Goal: Task Accomplishment & Management: Manage account settings

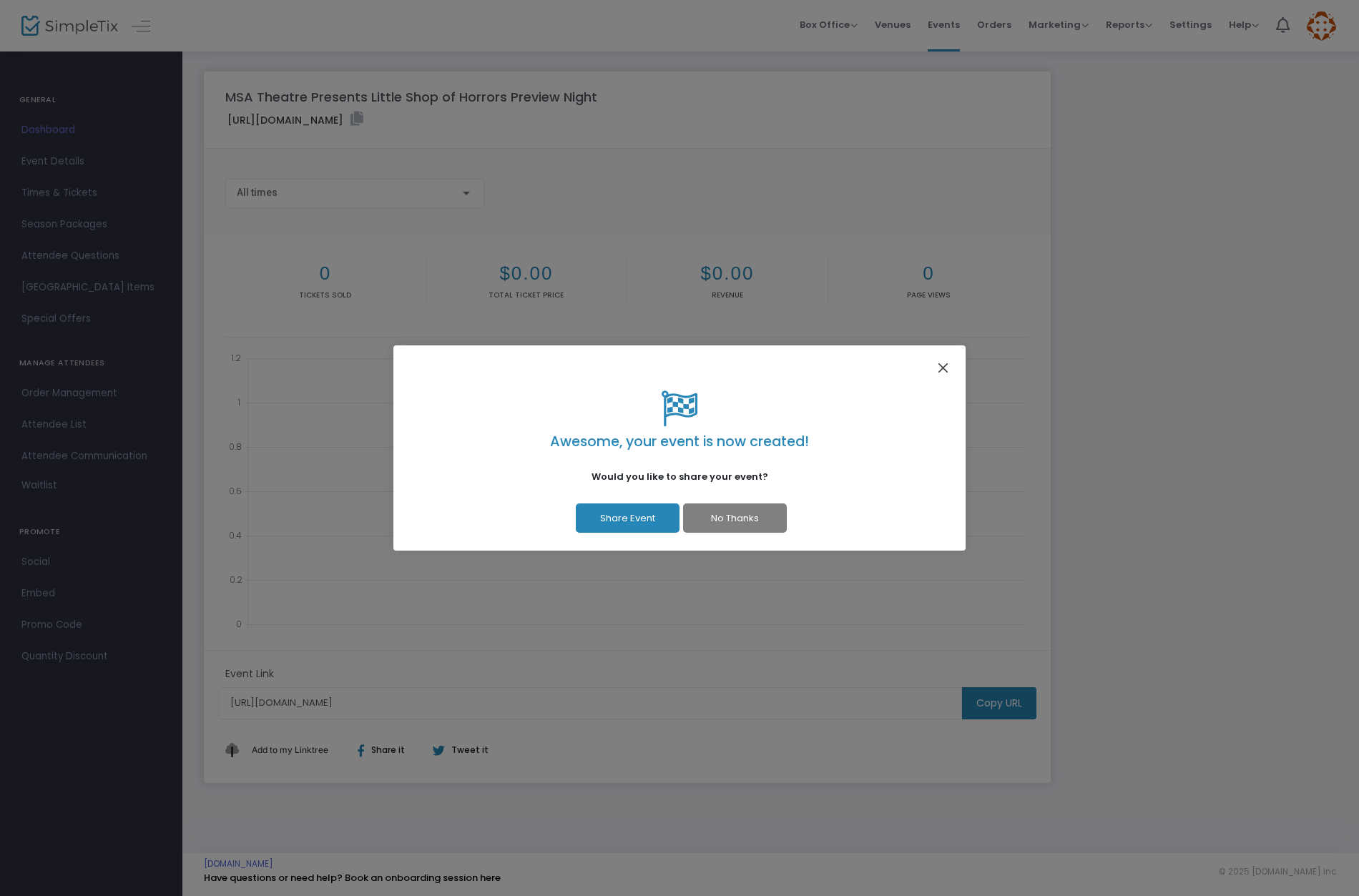
click at [941, 365] on button "Close" at bounding box center [944, 368] width 19 height 19
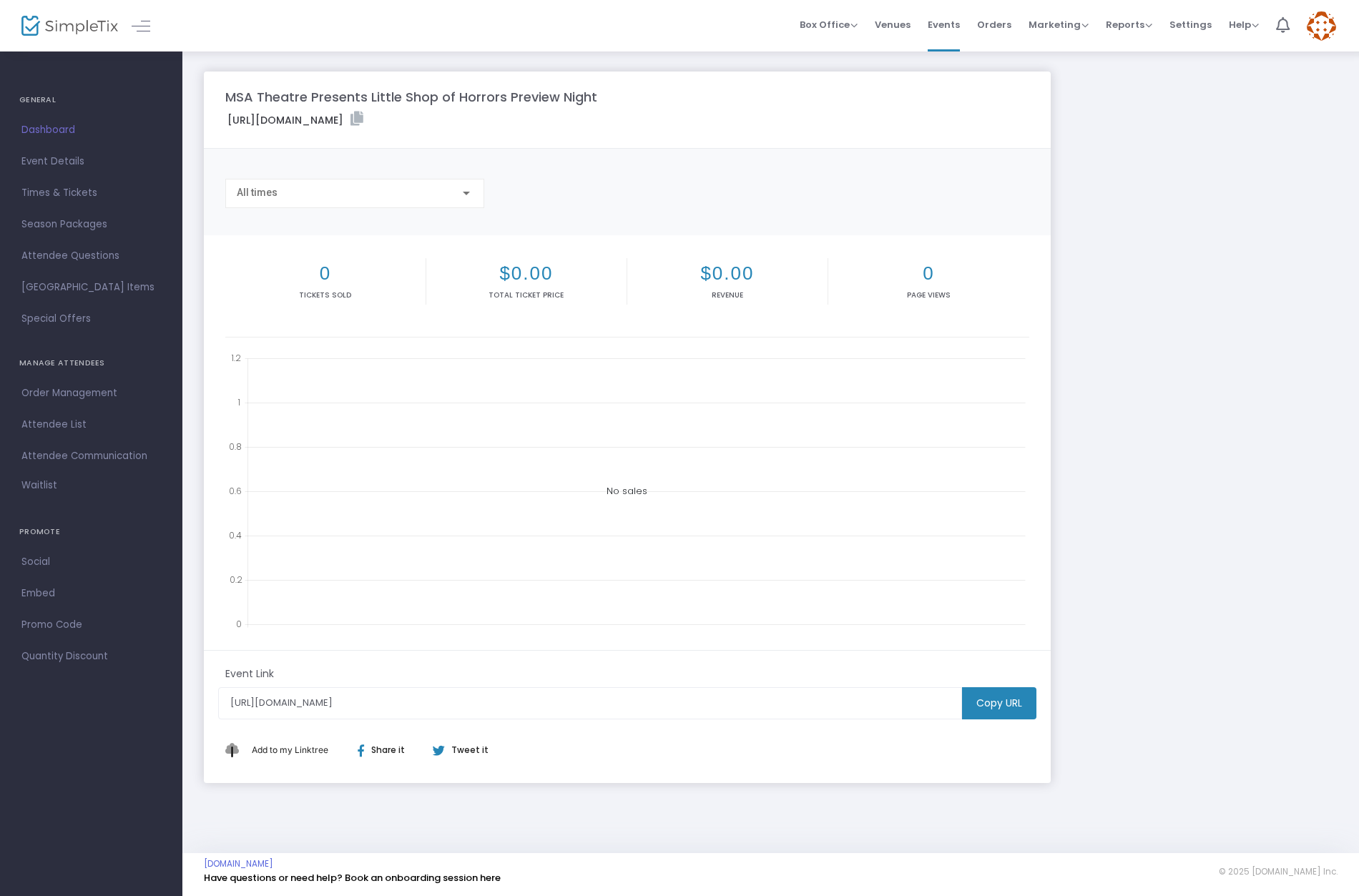
click at [80, 194] on span "Times & Tickets" at bounding box center [91, 193] width 140 height 19
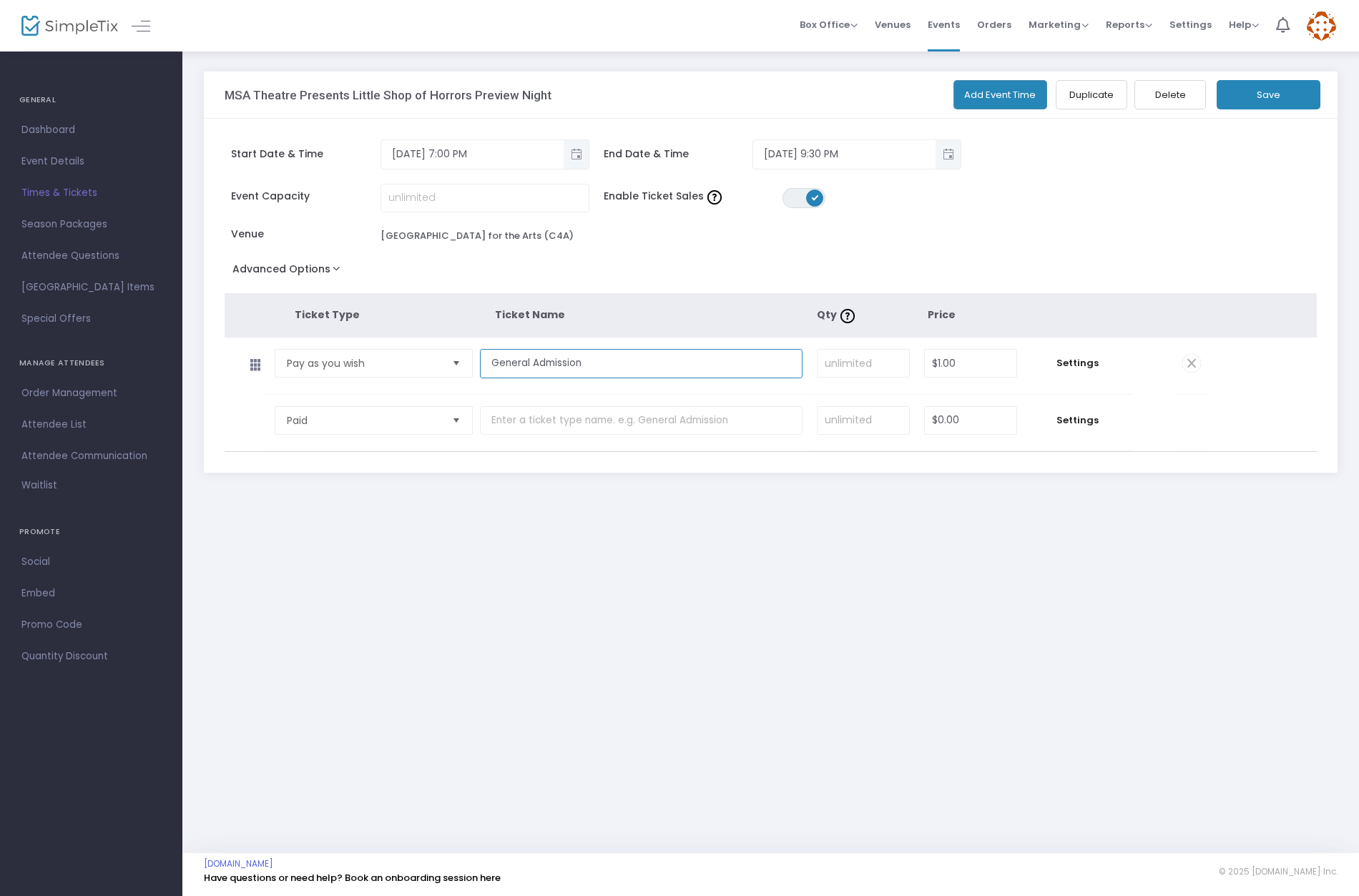
click at [491, 372] on input "General Admission" at bounding box center [641, 364] width 322 height 29
drag, startPoint x: 592, startPoint y: 371, endPoint x: 629, endPoint y: 372, distance: 37.0
click at [630, 372] on input "Pay-What-You-Can General Admission" at bounding box center [641, 364] width 322 height 29
type input "Pay-What-You-Can Preview Admission"
drag, startPoint x: 972, startPoint y: 377, endPoint x: 908, endPoint y: 374, distance: 64.1
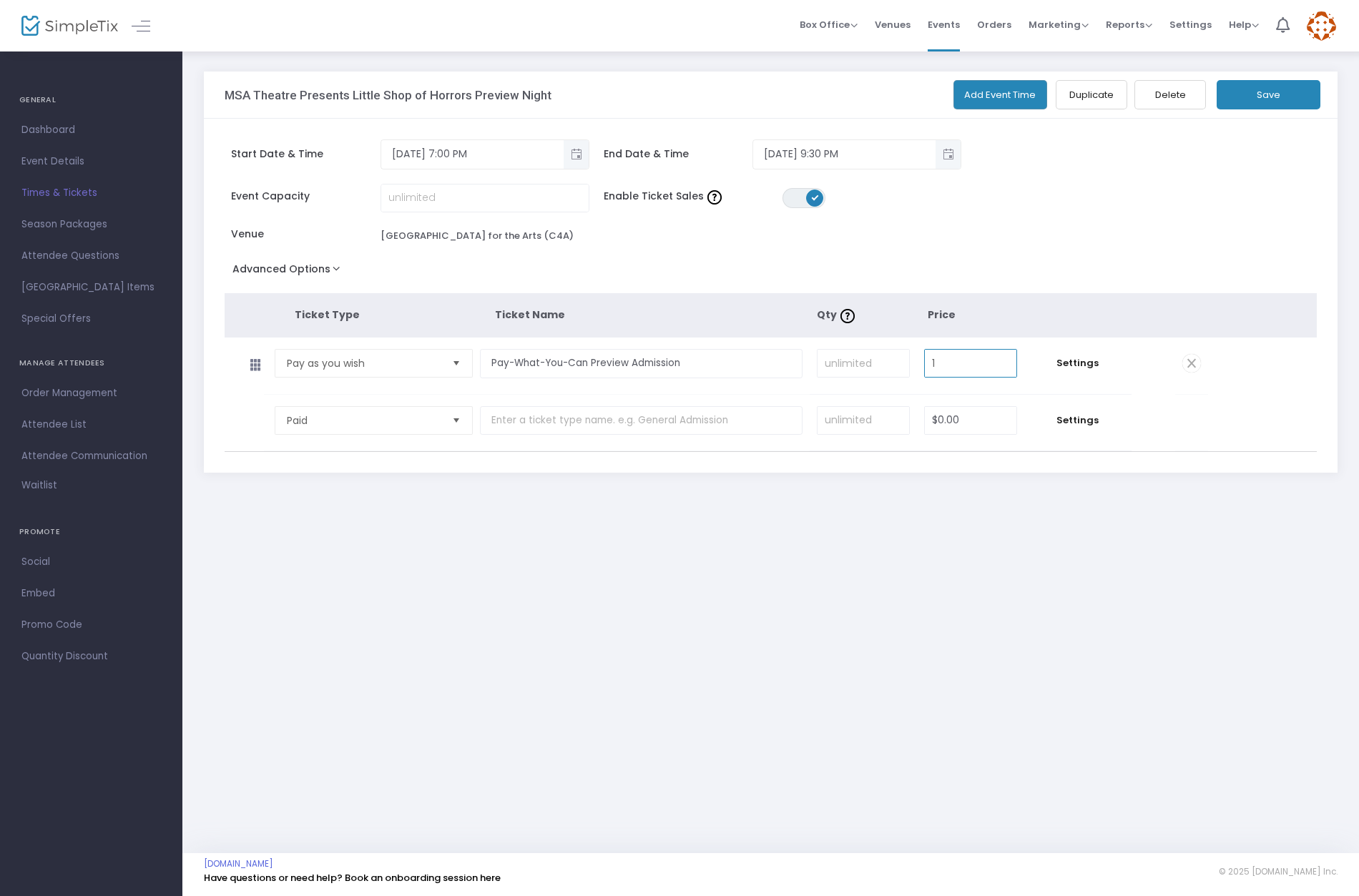
click at [908, 374] on tr "Pay as you wish Required. Pay-What-You-Can Preview Admission Required. Required…" at bounding box center [716, 366] width 983 height 57
drag, startPoint x: 936, startPoint y: 374, endPoint x: 924, endPoint y: 373, distance: 12.0
click at [925, 373] on input "01" at bounding box center [970, 364] width 91 height 28
type input "$0.00"
click at [1259, 93] on button "Save" at bounding box center [1269, 95] width 103 height 29
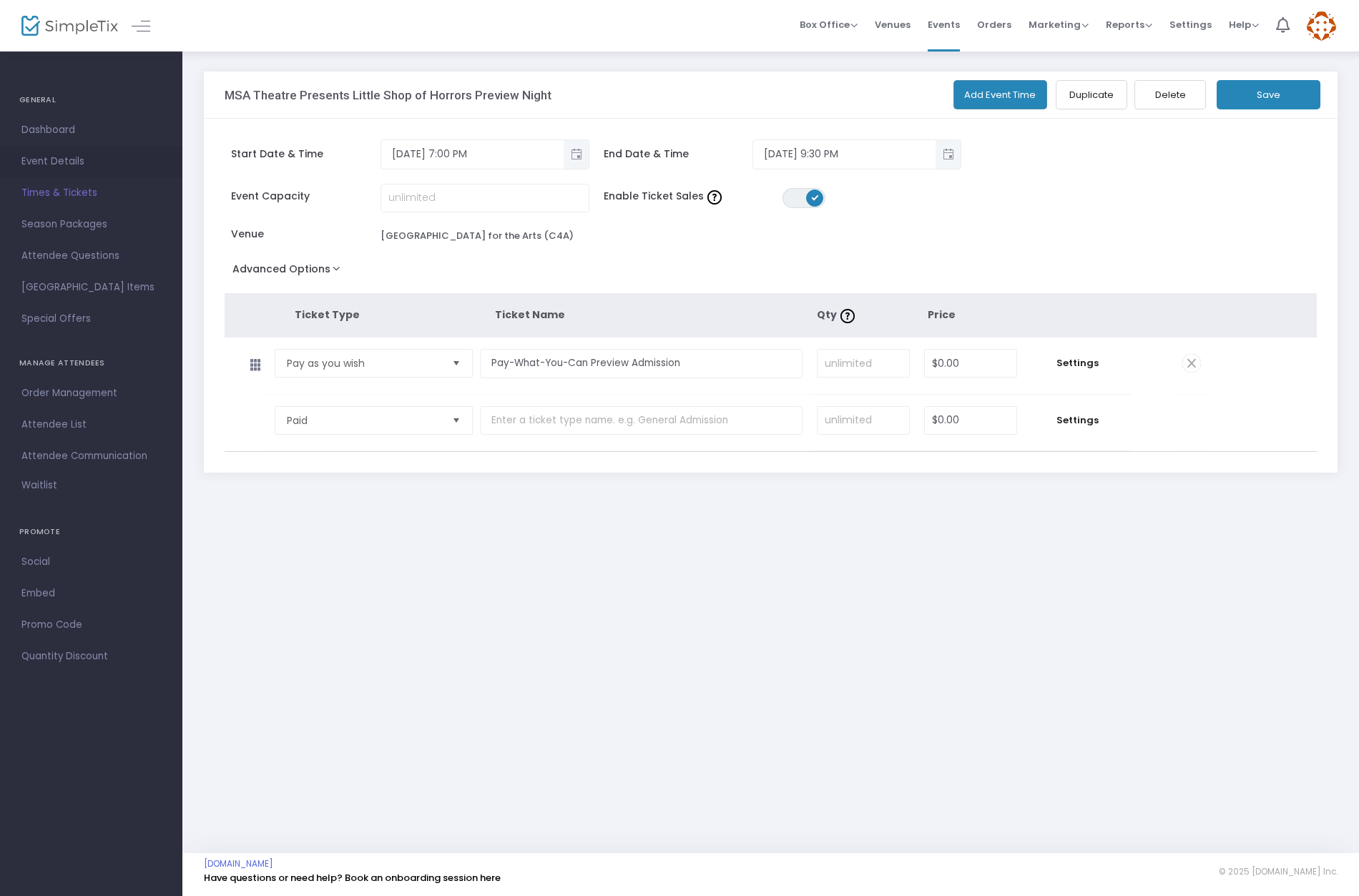
click at [88, 164] on span "Event Details" at bounding box center [91, 162] width 140 height 19
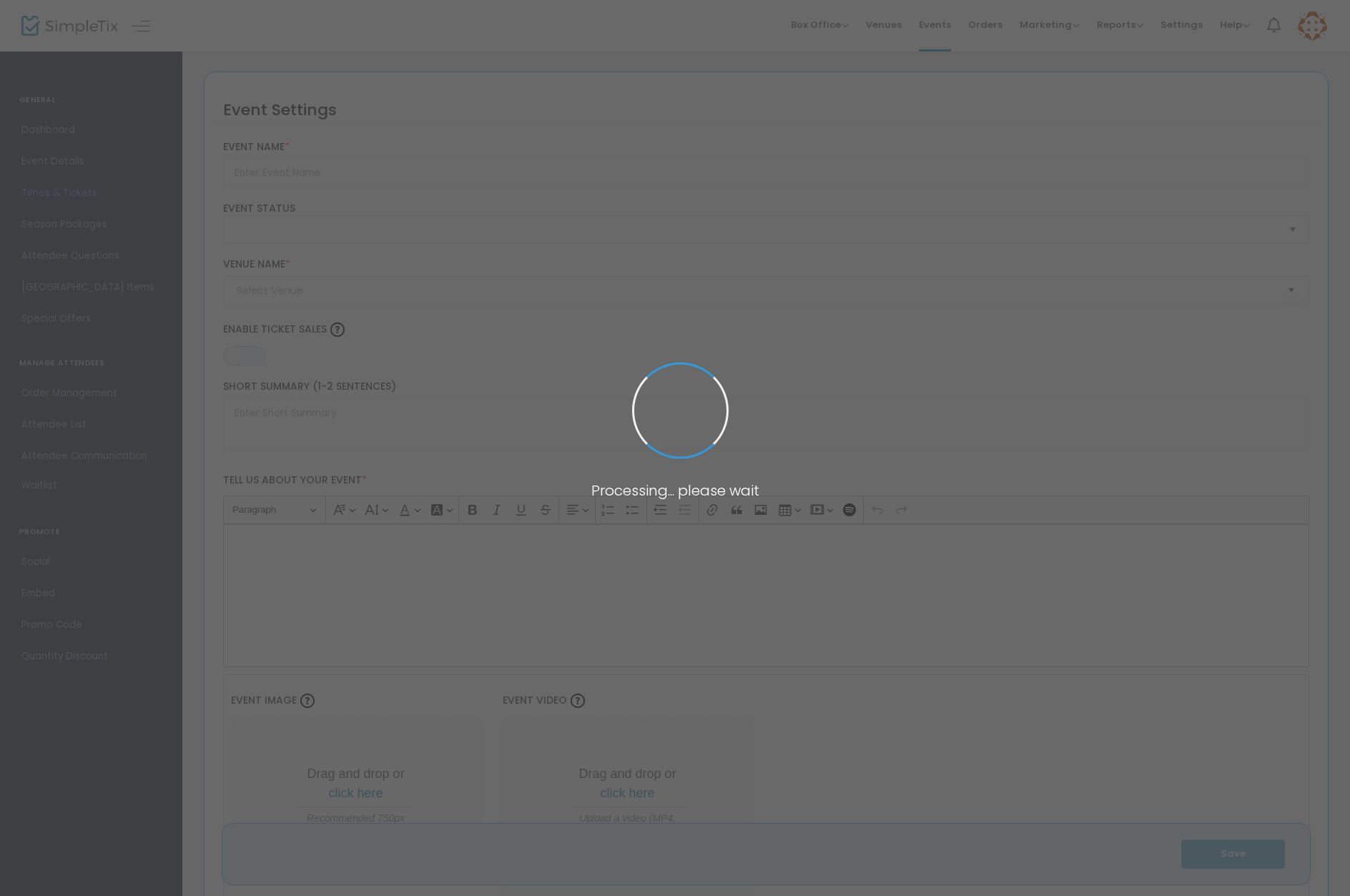
type input "MSA Theatre Presents Little Shop of Horrors Preview Night"
type textarea "Celebrate Halloween into November with Little Shop of Horrors at Marin School o…"
type input "Buy Tickets"
type input "Novato High School Center for the Arts (C4A)"
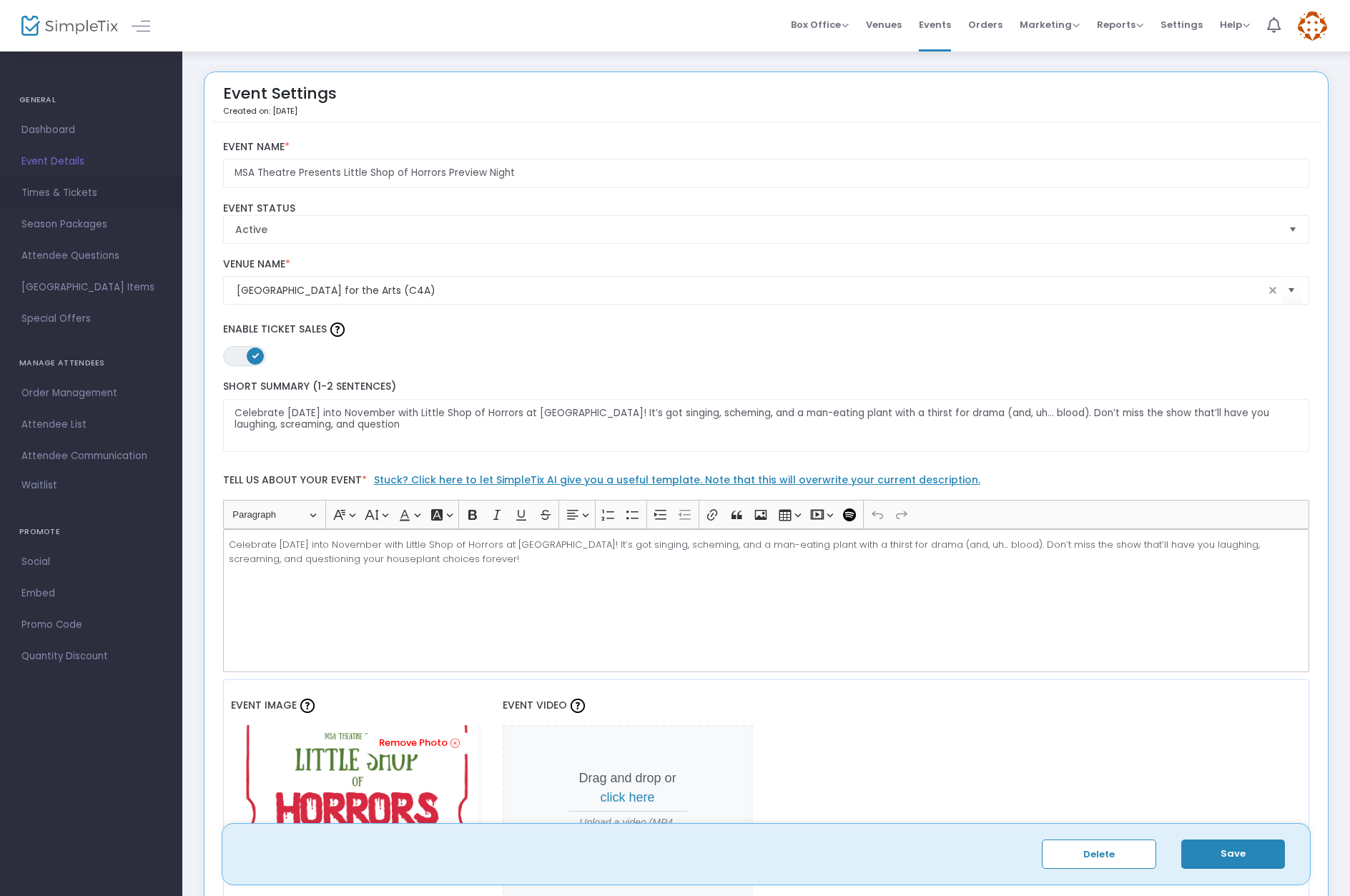
click at [85, 191] on span "Times & Tickets" at bounding box center [91, 193] width 140 height 19
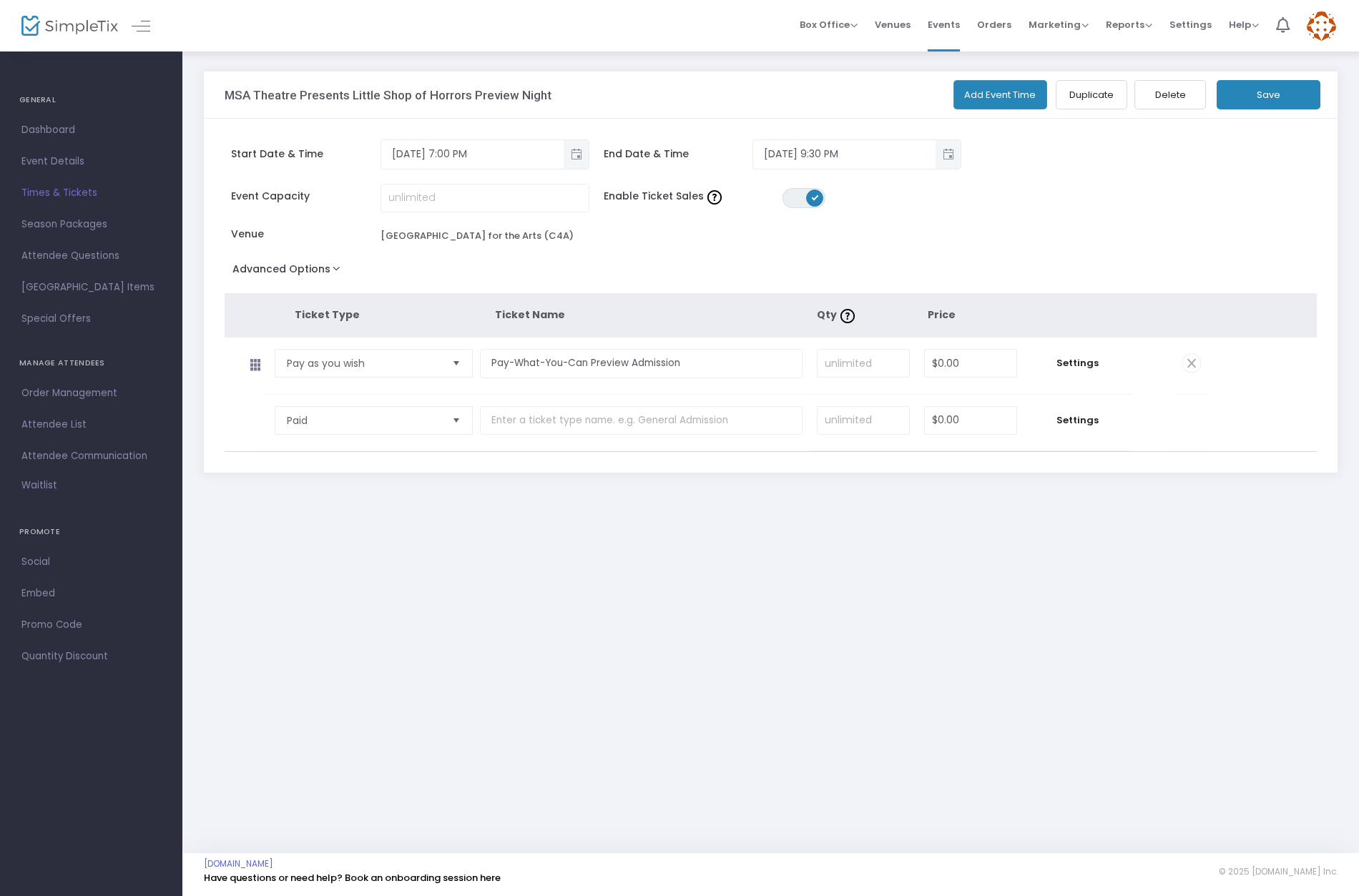
click at [1269, 99] on button "Save" at bounding box center [1269, 95] width 103 height 29
click at [78, 160] on span "Event Details" at bounding box center [91, 162] width 140 height 19
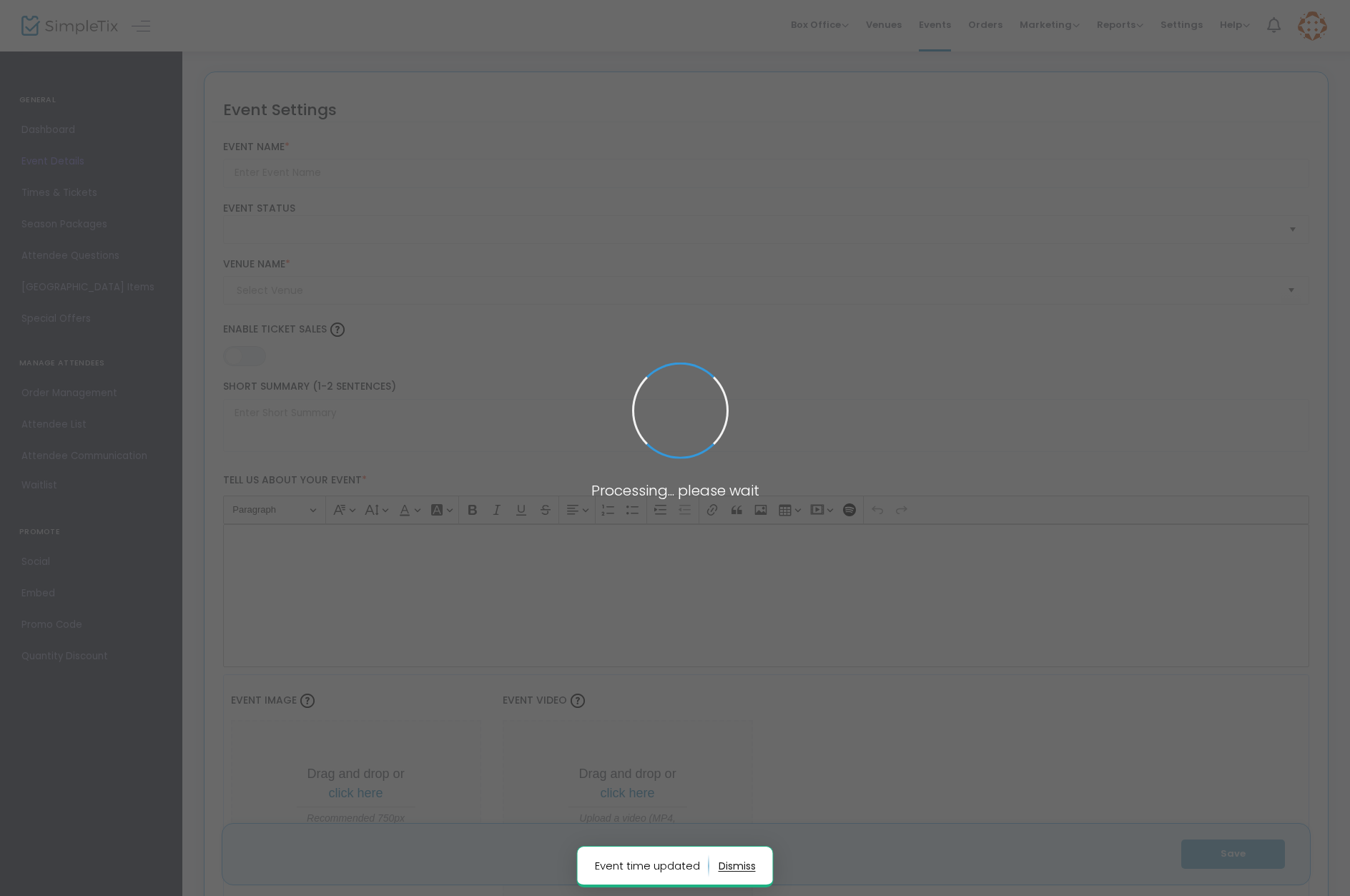
type input "MSA Theatre Presents Little Shop of Horrors Preview Night"
type textarea "Celebrate Halloween into November with Little Shop of Horrors at Marin School o…"
type input "Buy Tickets"
type input "Novato High School Center for the Arts (C4A)"
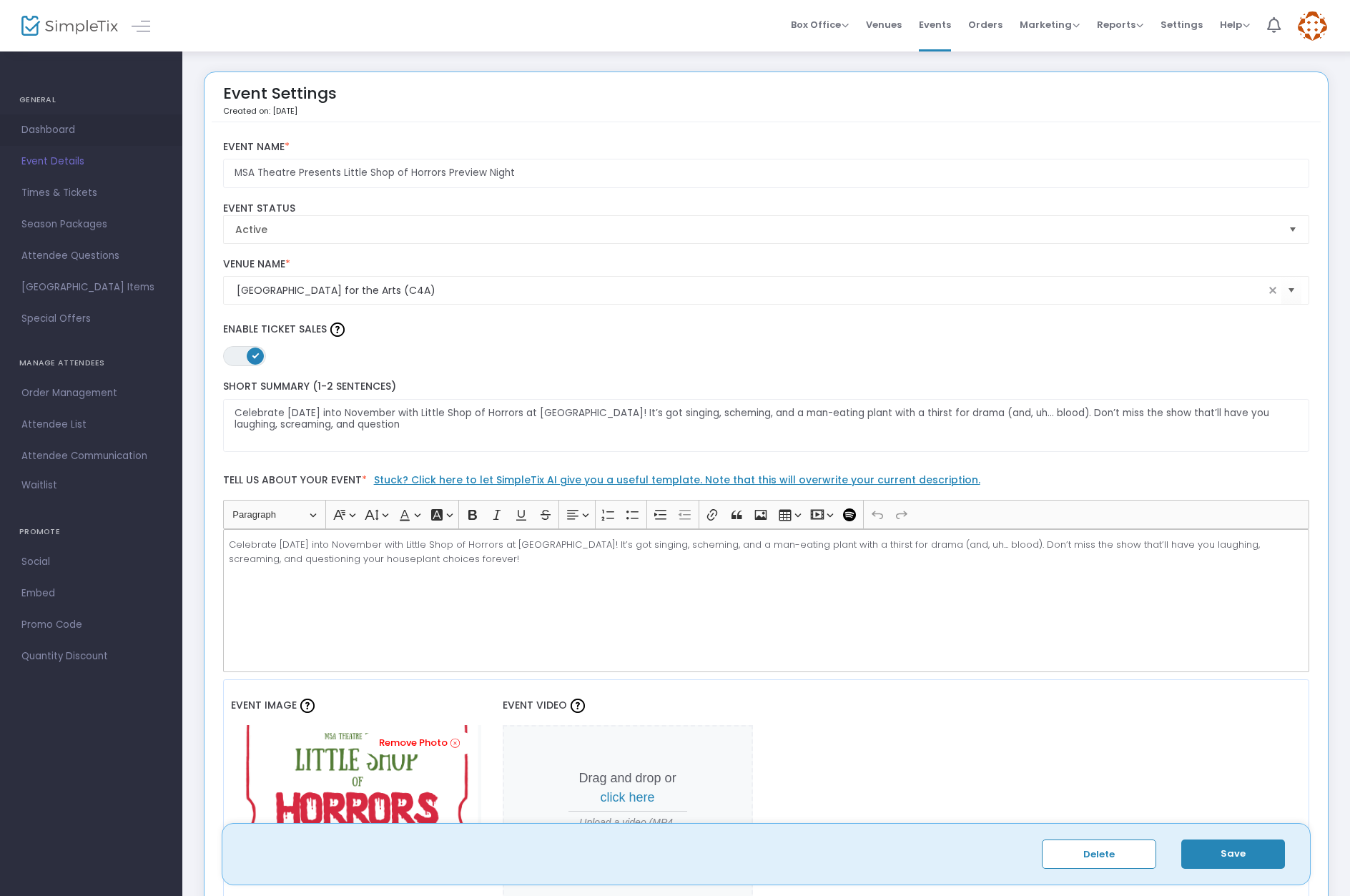
click at [51, 130] on span "Dashboard" at bounding box center [91, 130] width 140 height 19
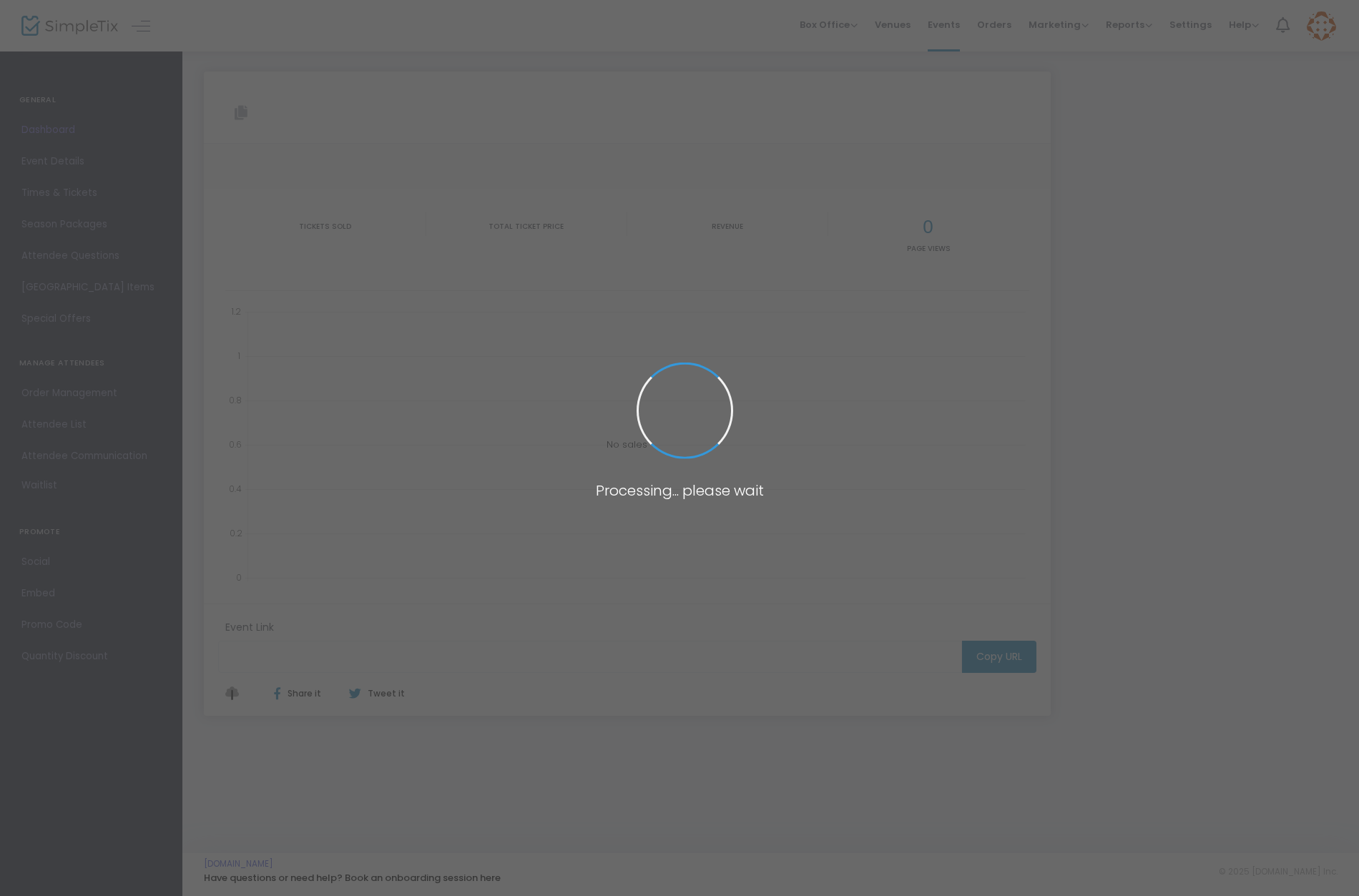
type input "https://www.simpletix.com/e/msa-theatre-presents-little-shop-of-horror-tickets-…"
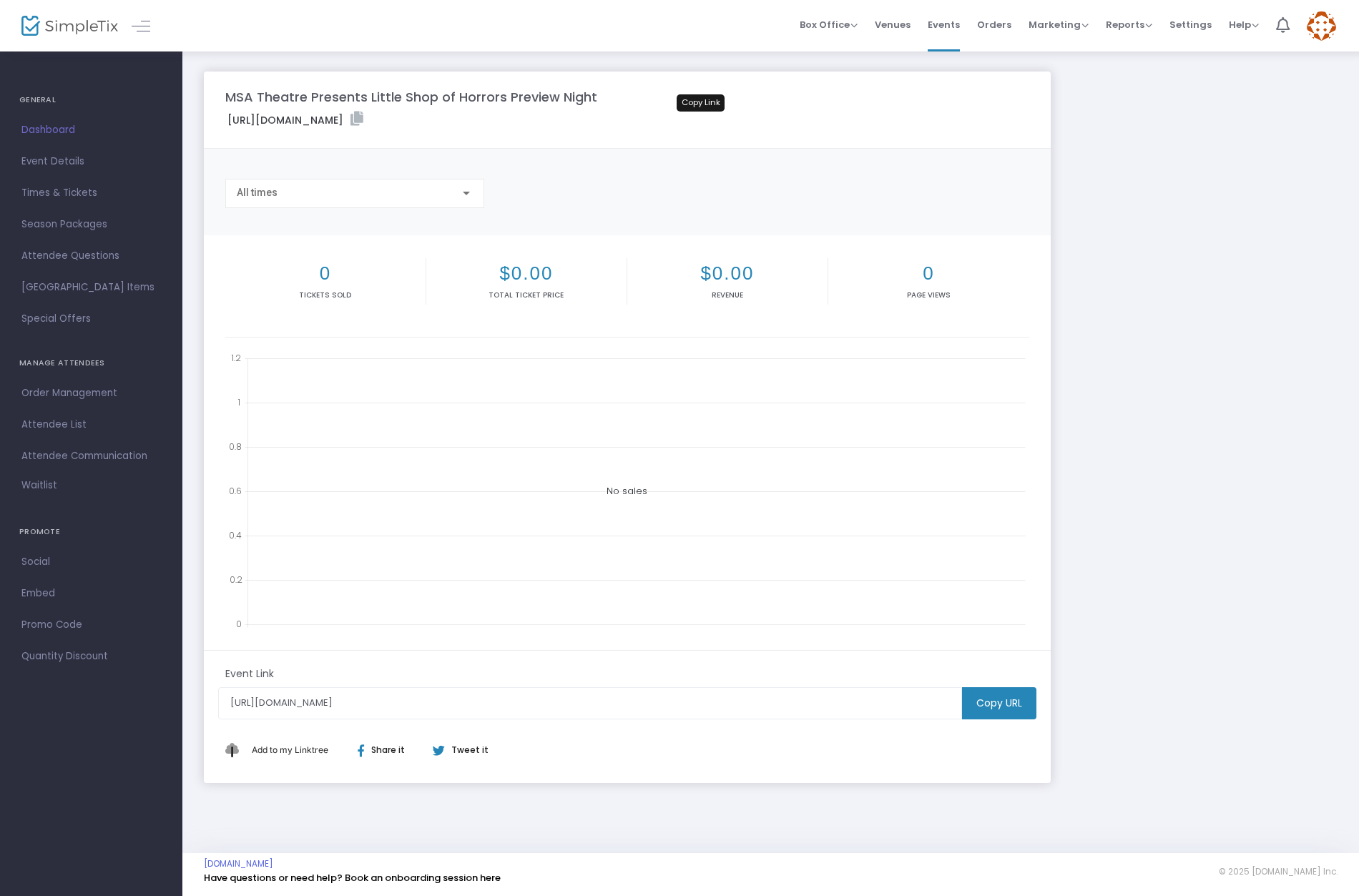
click at [364, 119] on icon at bounding box center [357, 118] width 13 height 15
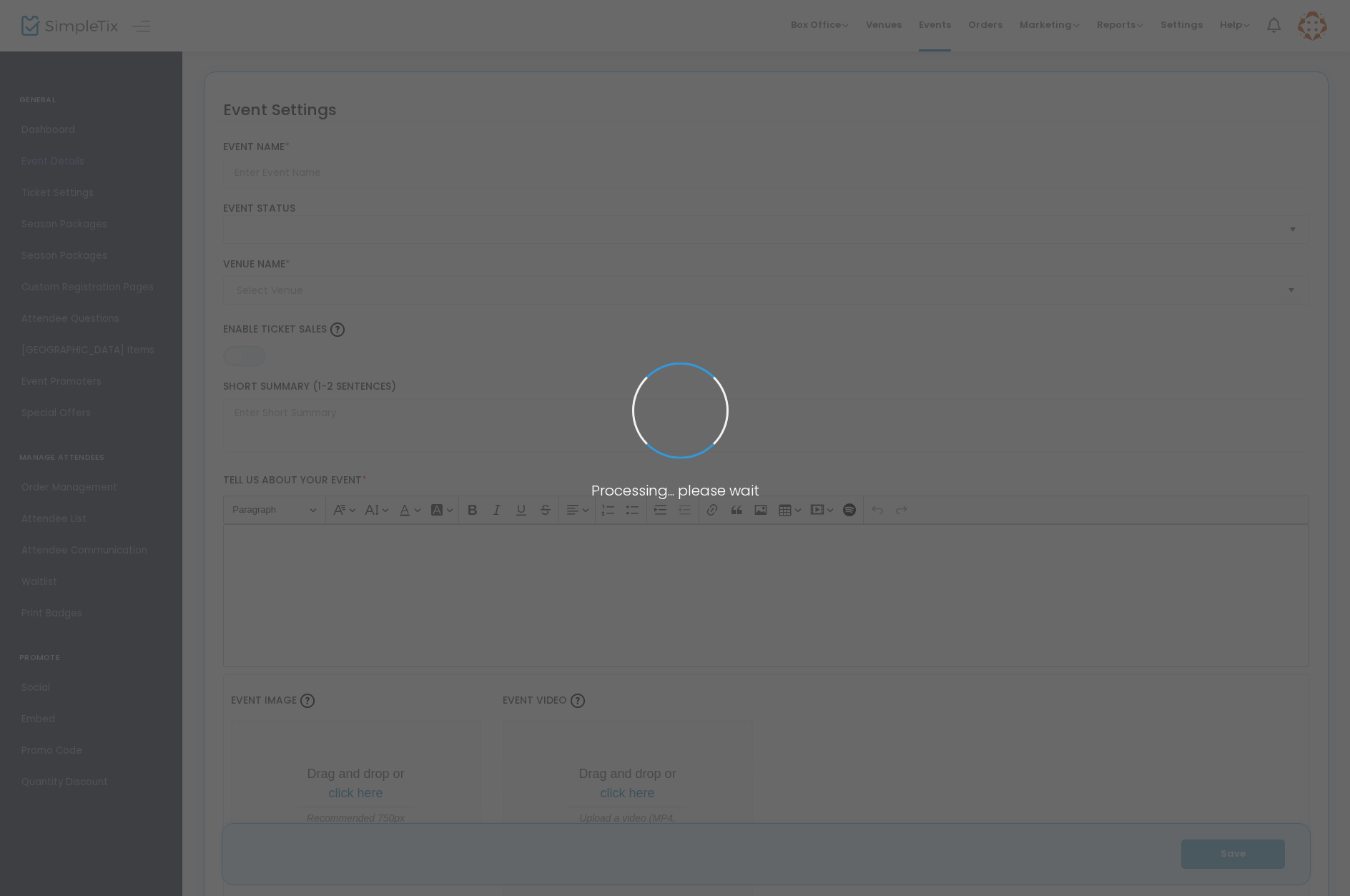
scroll to position [45, 0]
type input "MSA Theatre Presents Little Shop of Horrors Preview Night"
type textarea "Celebrate [DATE] into November with Little Shop of Horrors at [GEOGRAPHIC_DATA]…"
type input "Buy Tickets"
type input "[GEOGRAPHIC_DATA] for the Arts (C4A)"
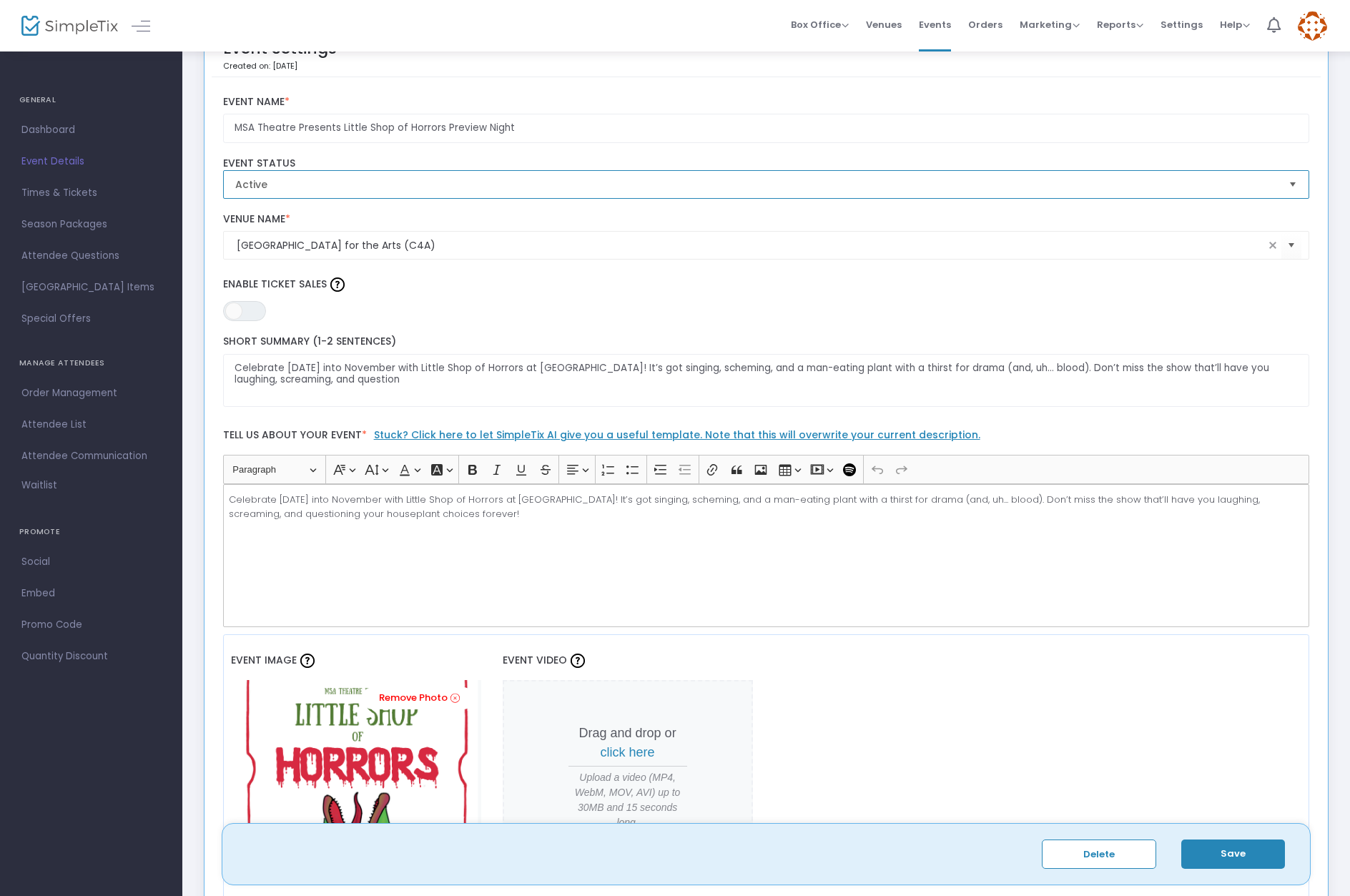
click at [699, 191] on span "Active" at bounding box center [756, 184] width 1042 height 15
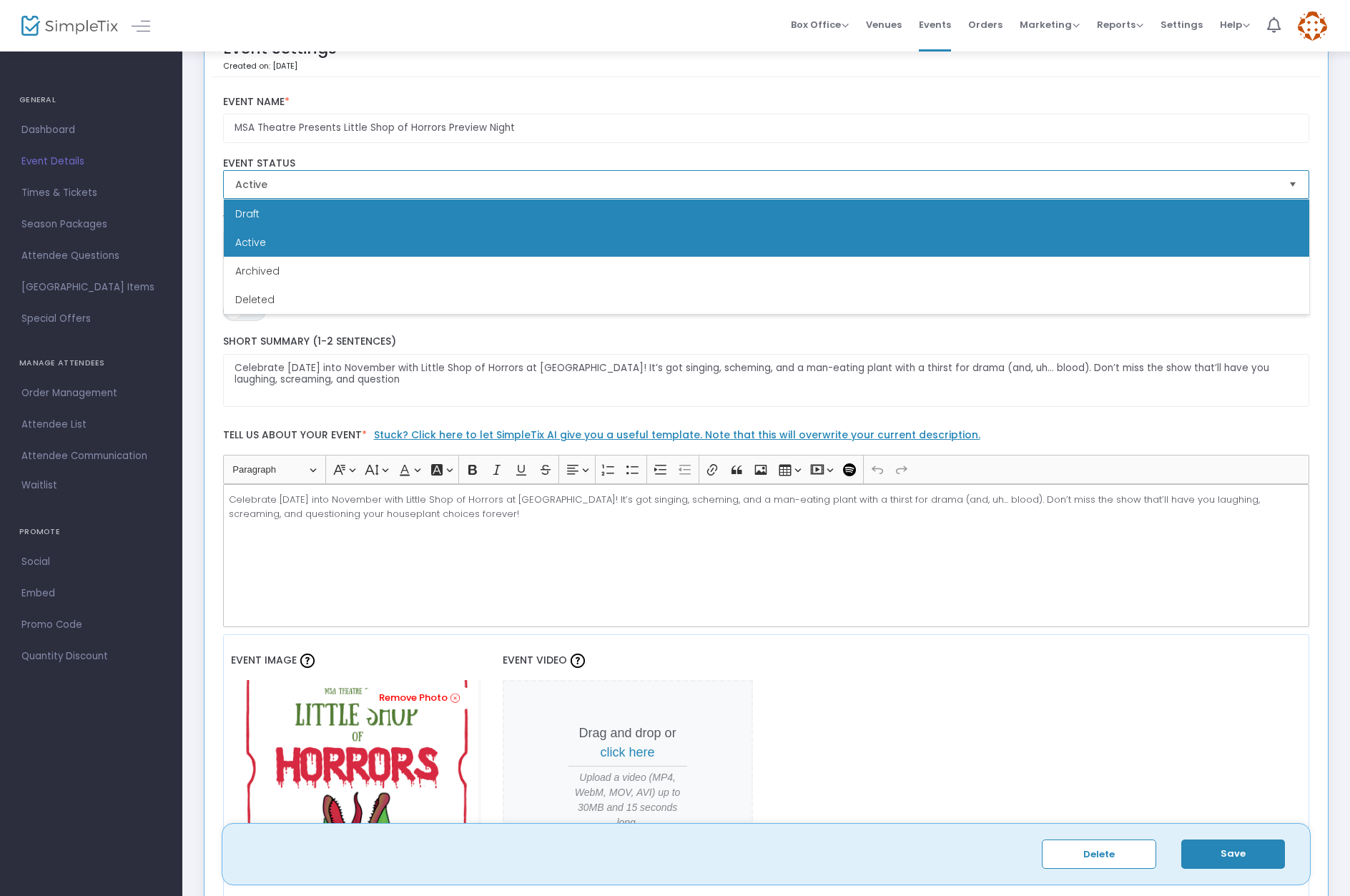
click at [688, 212] on li "Draft" at bounding box center [767, 214] width 1086 height 28
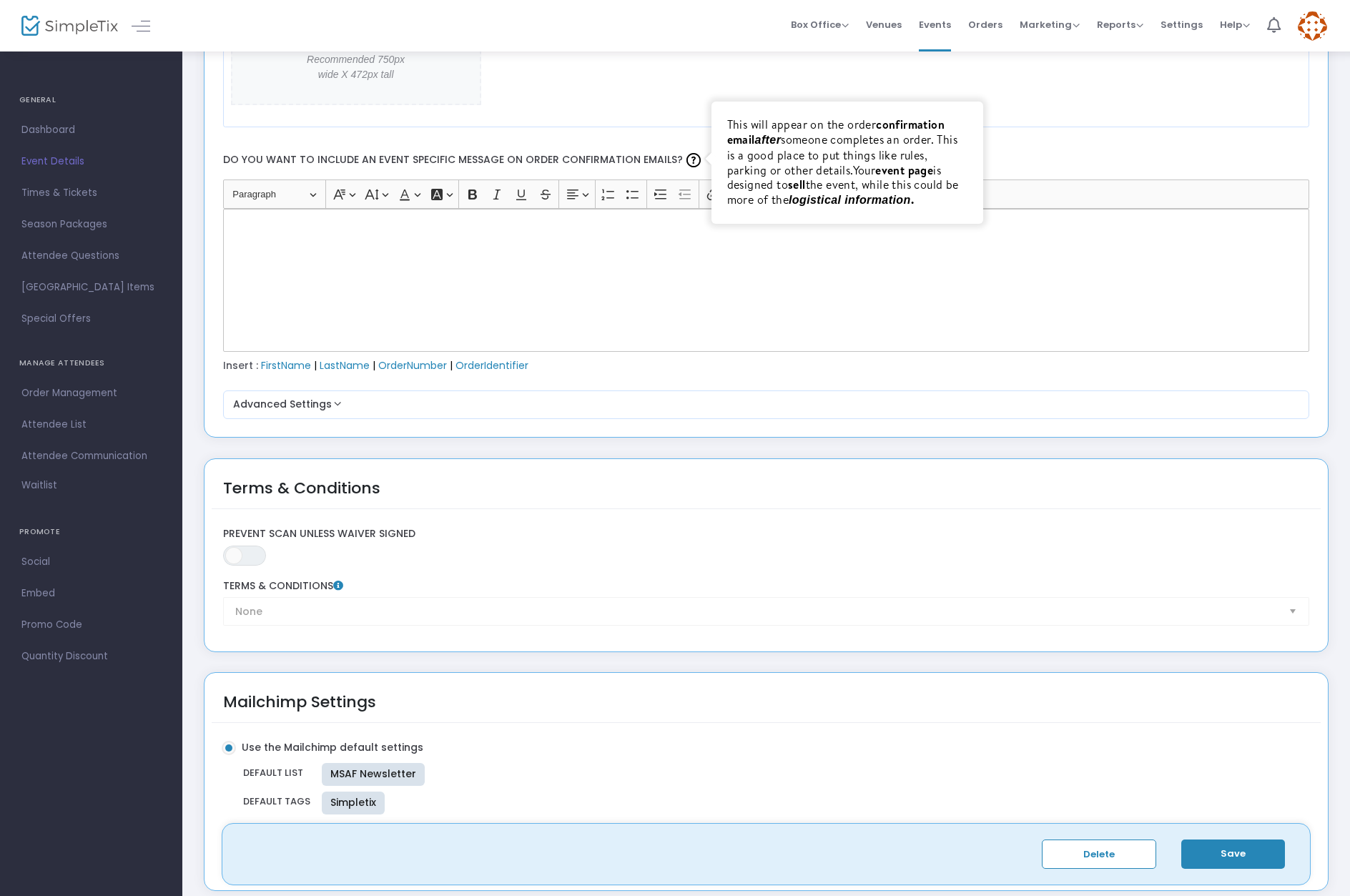
scroll to position [2005, 0]
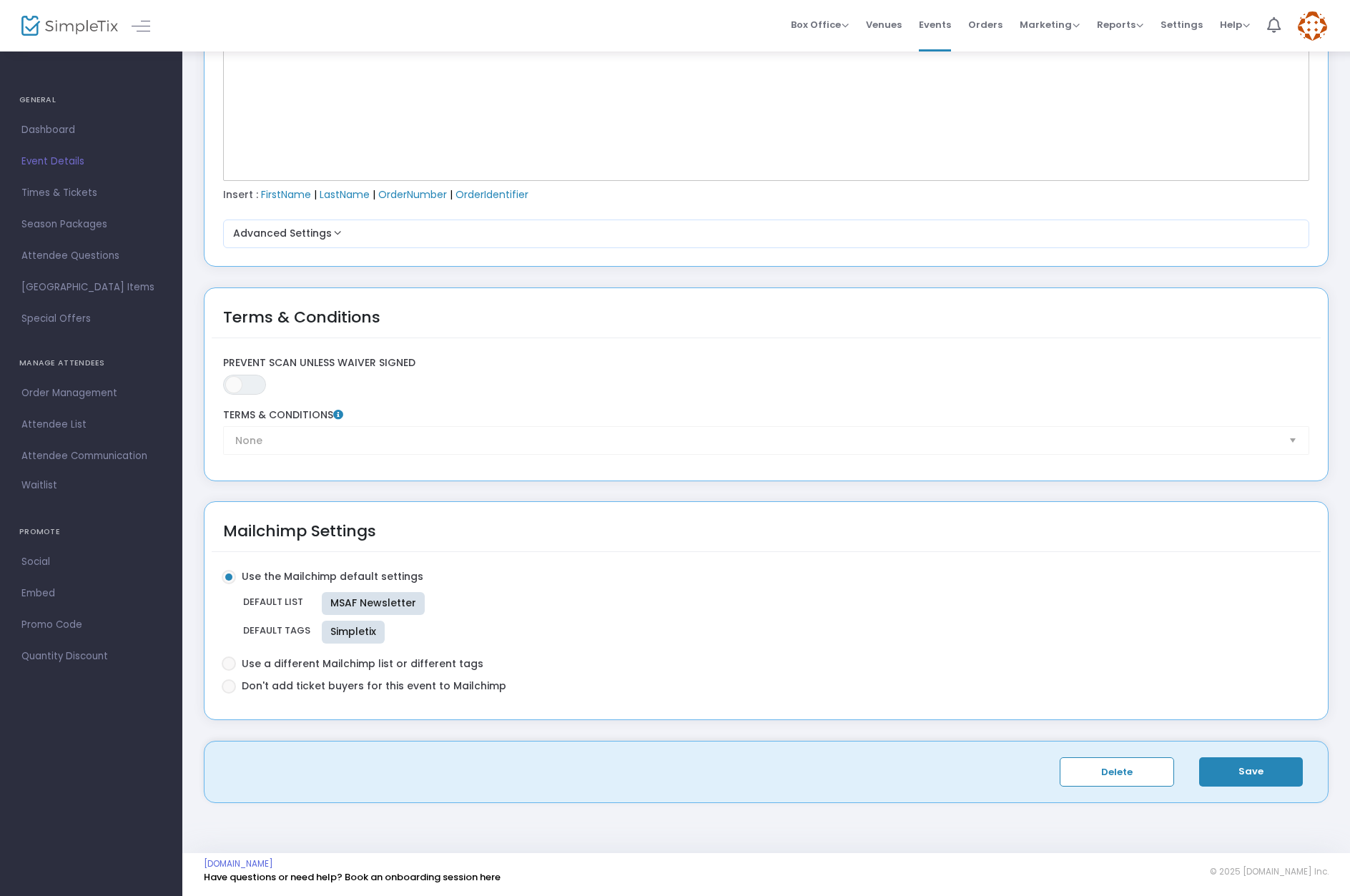
click at [1245, 779] on button "Save" at bounding box center [1251, 772] width 103 height 29
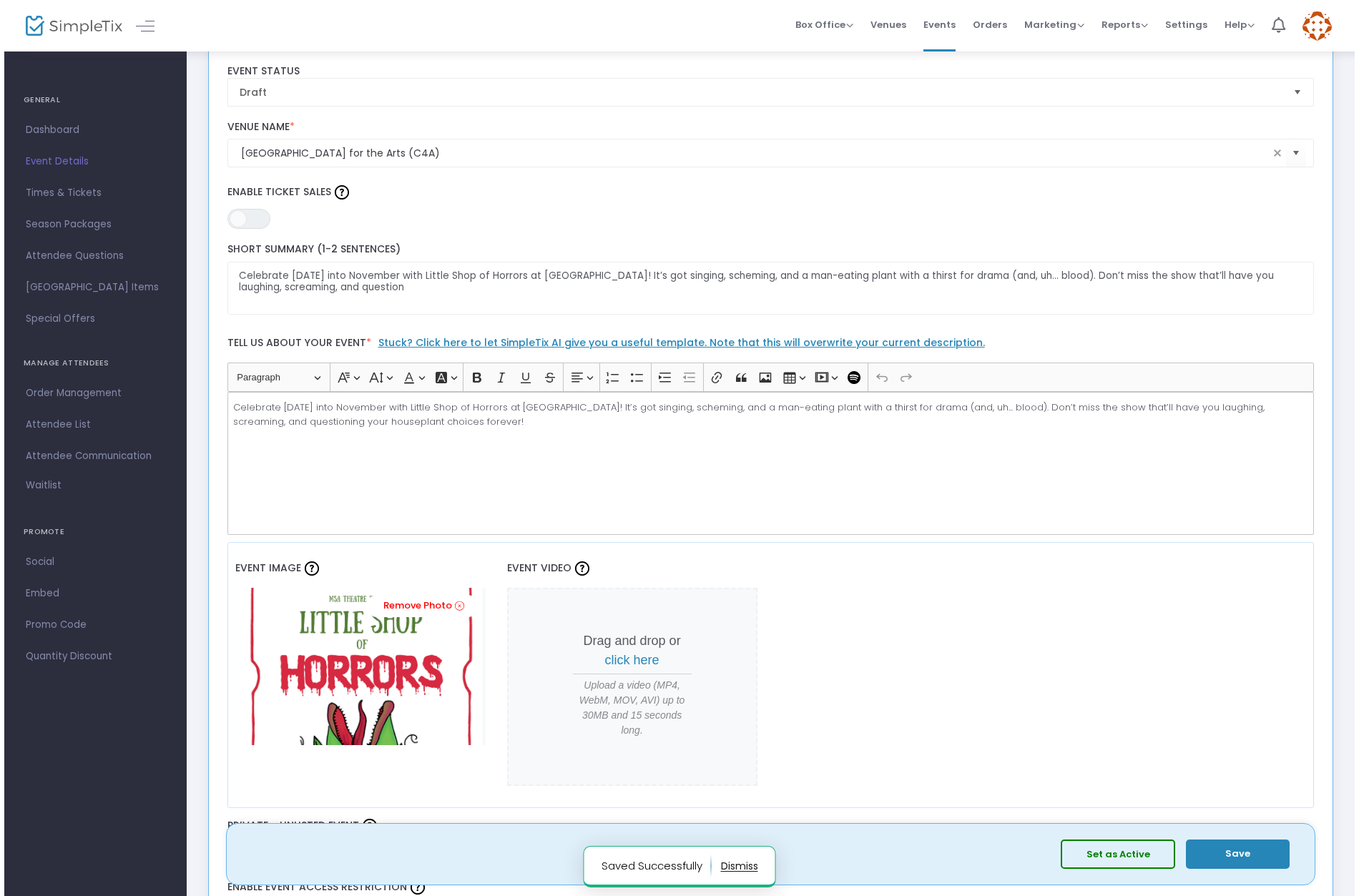
scroll to position [0, 0]
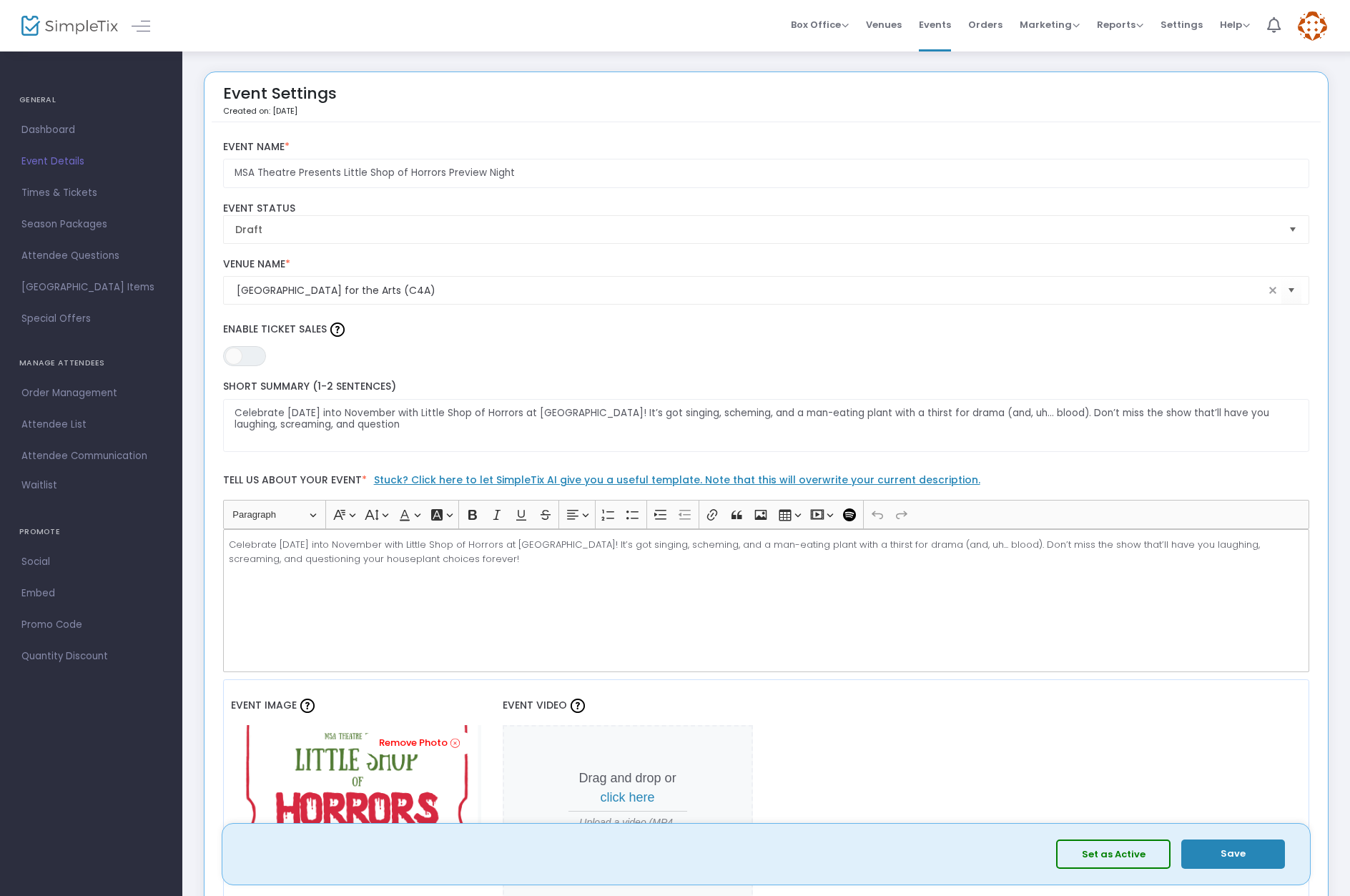
click at [937, 25] on span "Events" at bounding box center [934, 24] width 32 height 36
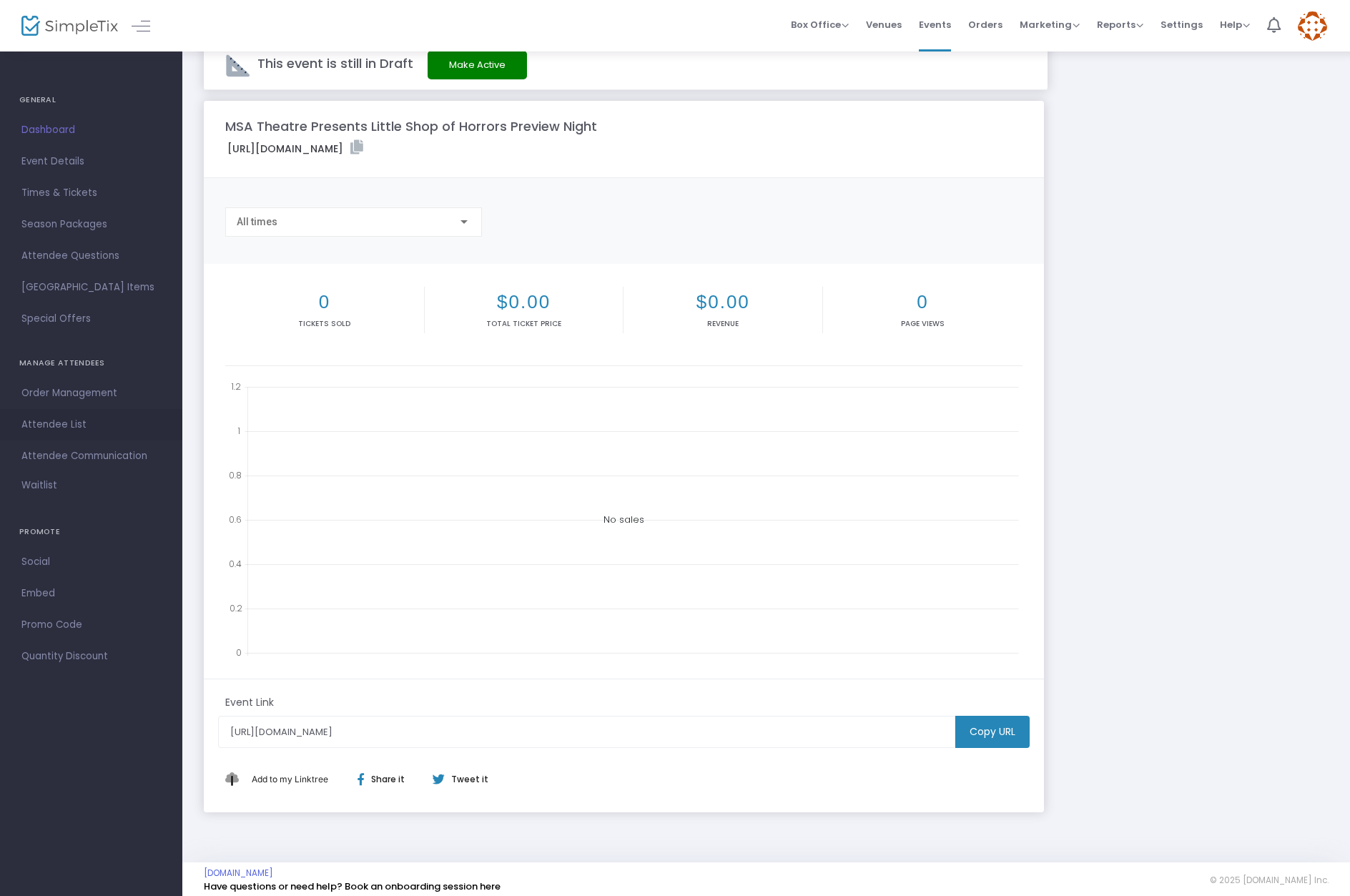
scroll to position [23, 0]
